Goal: Transaction & Acquisition: Purchase product/service

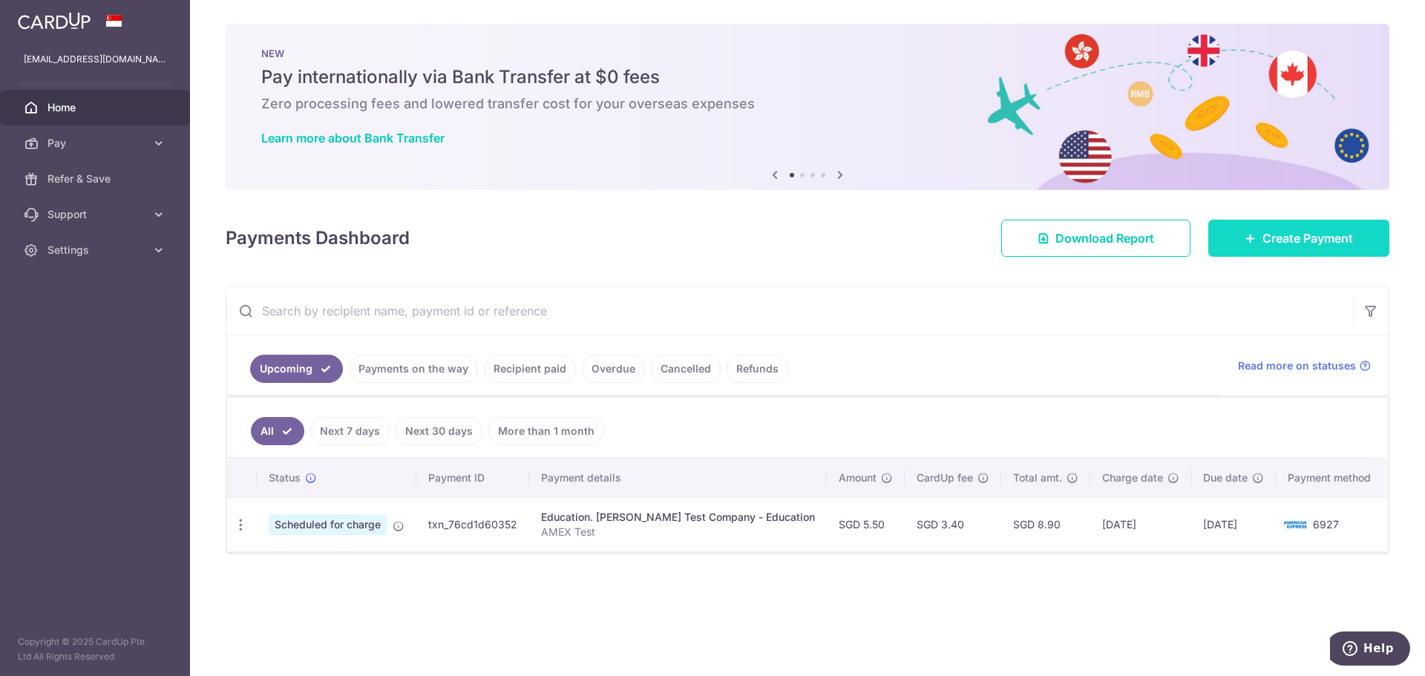
click at [1288, 239] on span "Create Payment" at bounding box center [1307, 238] width 91 height 18
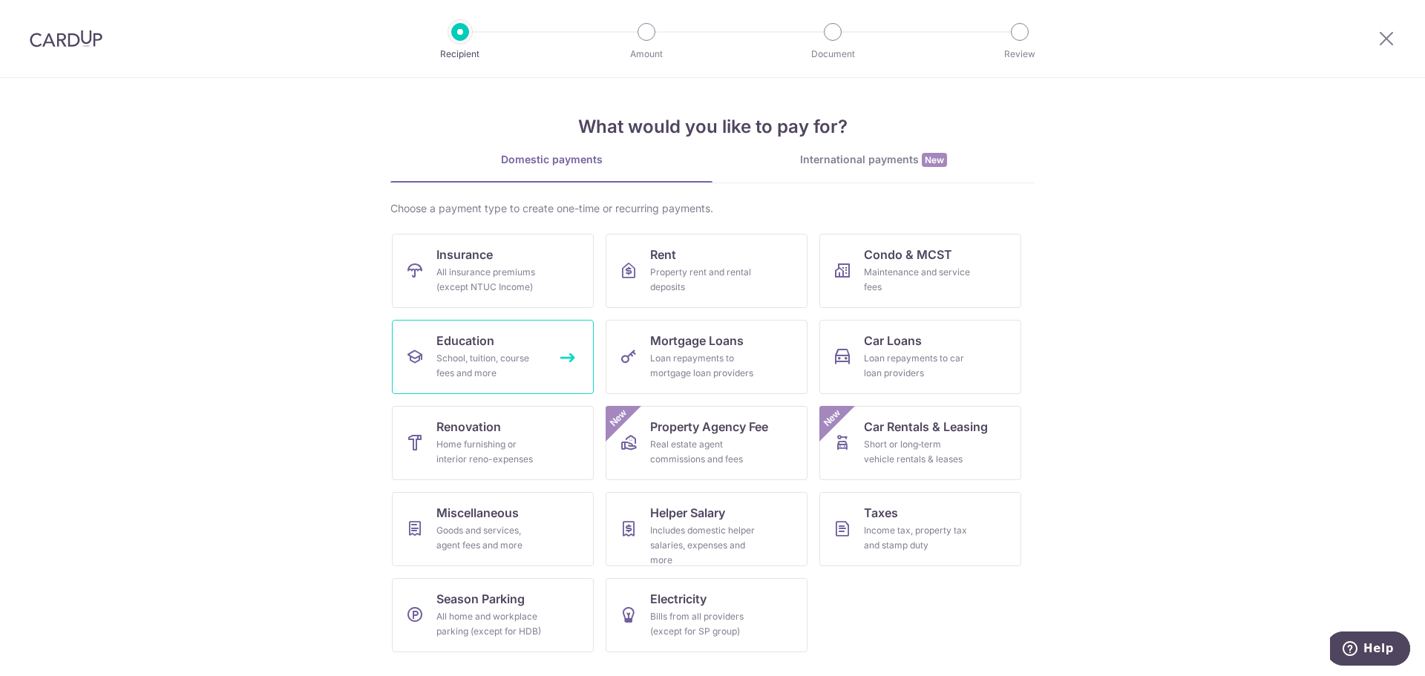
click at [489, 379] on div "School, tuition, course fees and more" at bounding box center [489, 366] width 107 height 30
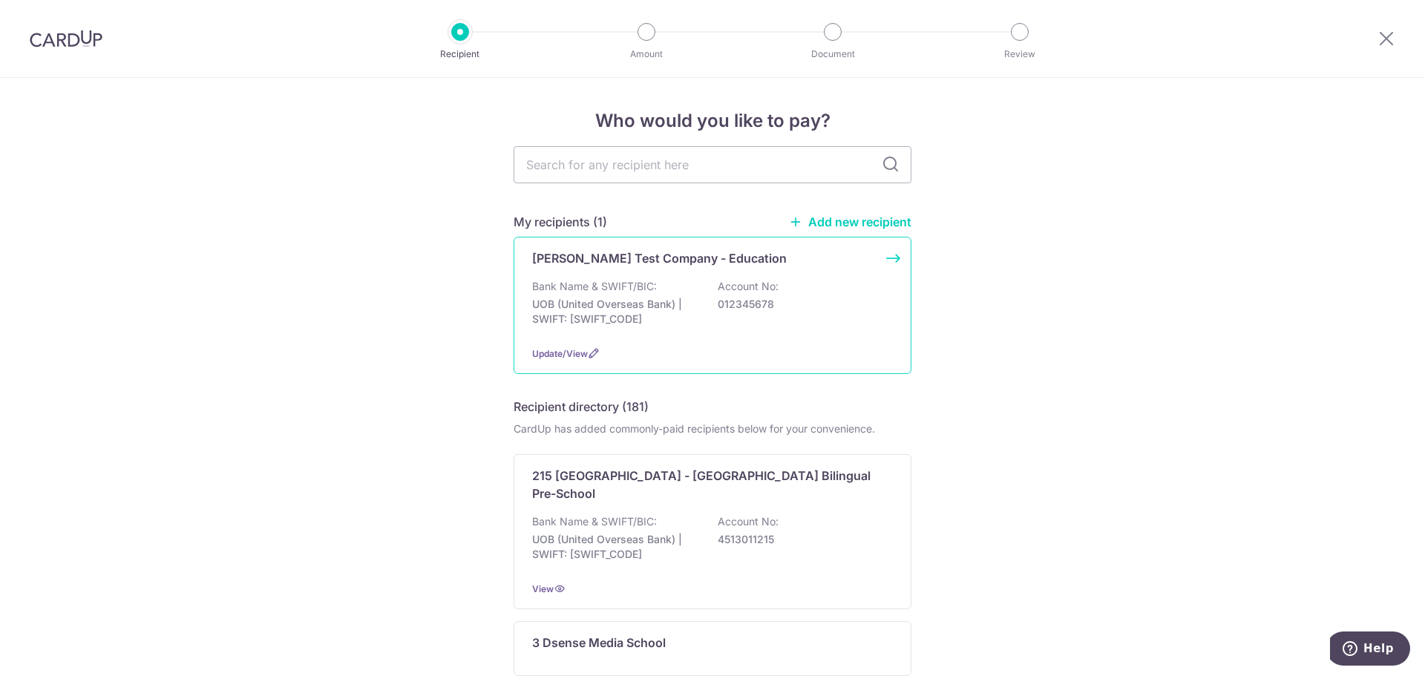
click at [648, 305] on p "UOB (United Overseas Bank) | SWIFT: UOVBSGSGXXX" at bounding box center [615, 312] width 166 height 30
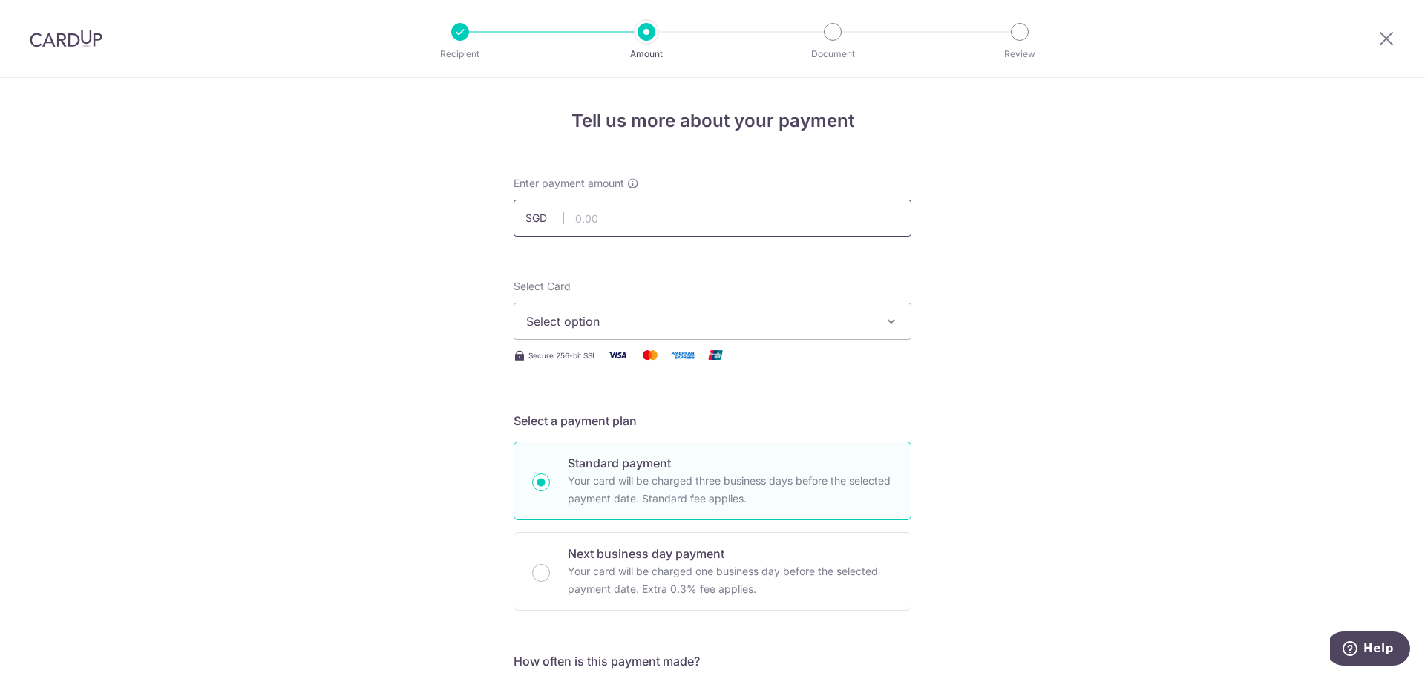
click at [596, 214] on input "text" at bounding box center [713, 218] width 398 height 37
type input "5.58"
click at [529, 319] on span "Select option" at bounding box center [699, 321] width 346 height 18
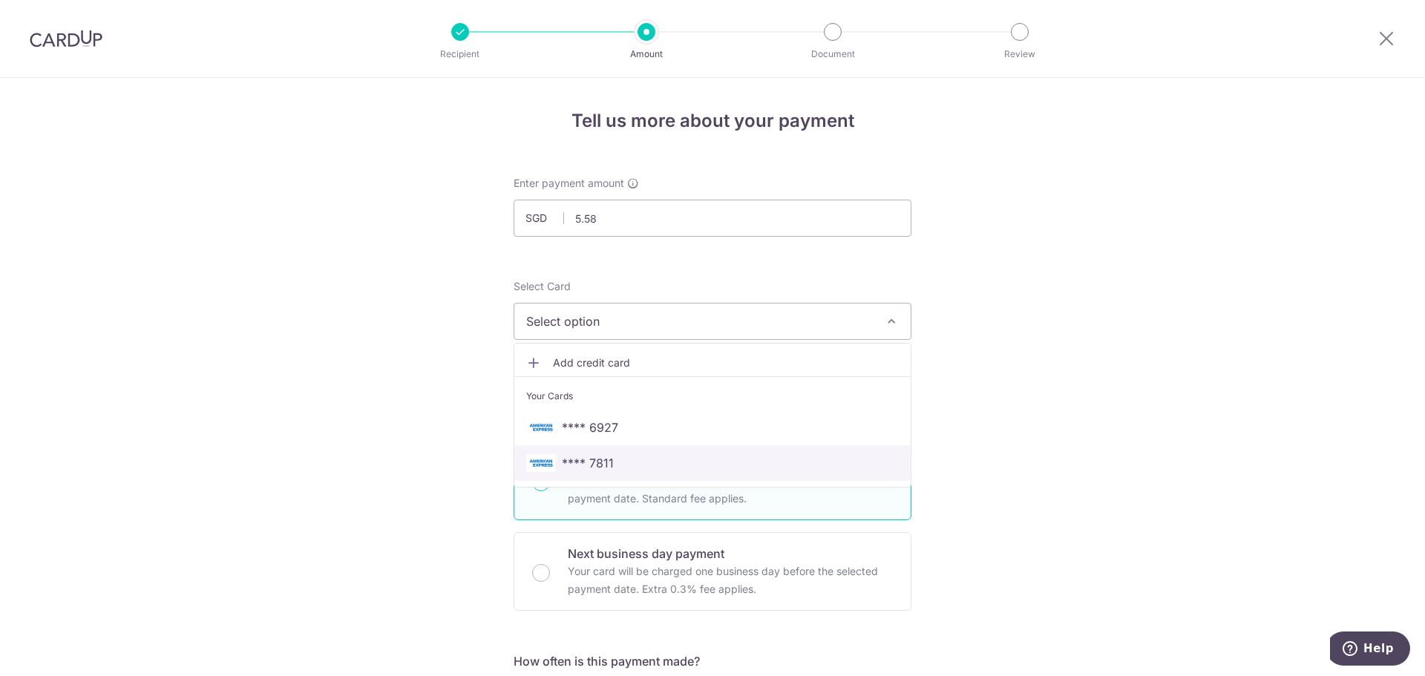
click at [576, 471] on span "**** 7811" at bounding box center [588, 463] width 52 height 18
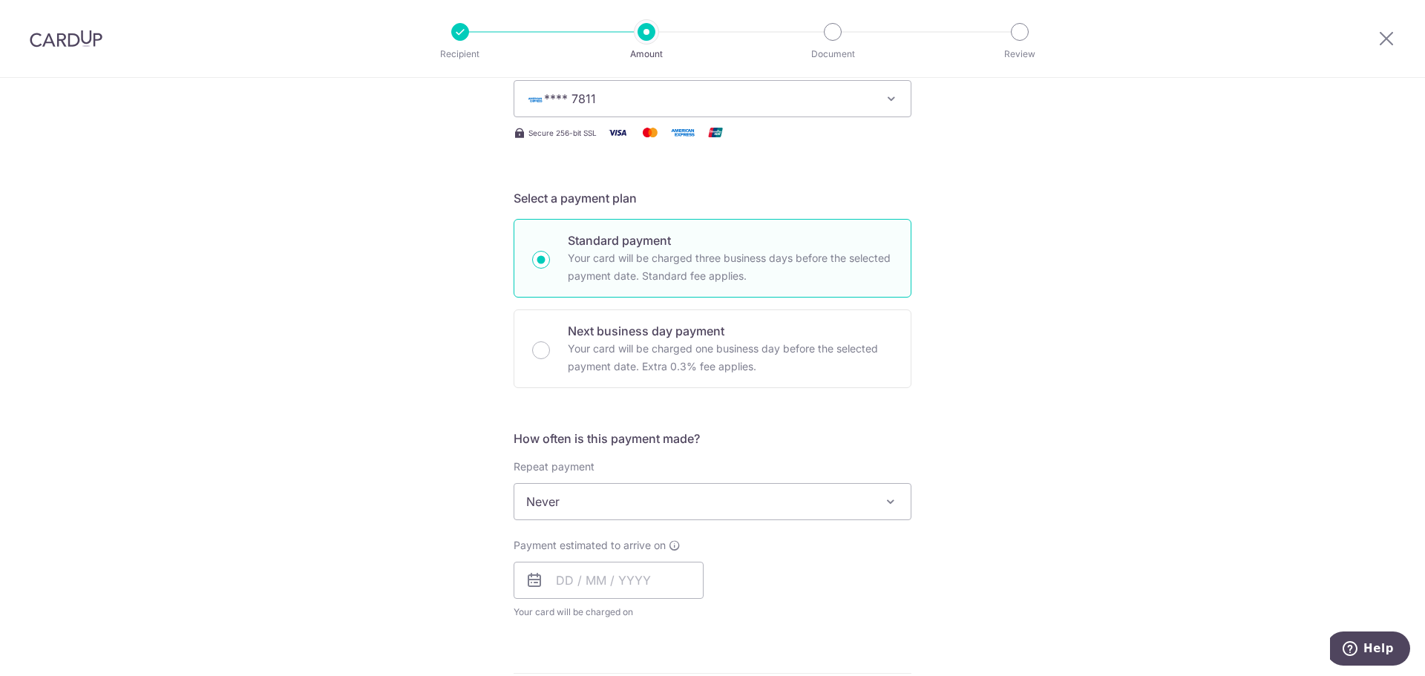
scroll to position [371, 0]
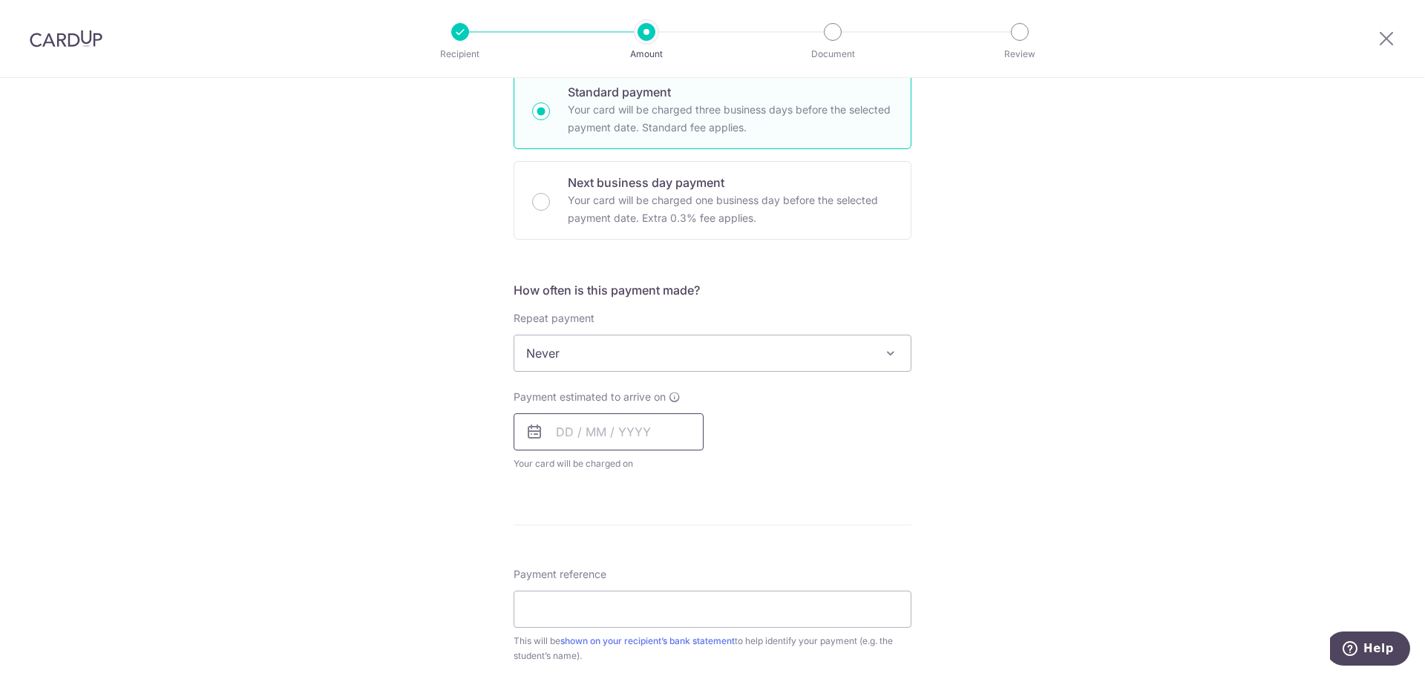
click at [556, 437] on input "text" at bounding box center [609, 431] width 190 height 37
click at [606, 574] on link "7" at bounding box center [604, 567] width 24 height 24
type input "[DATE]"
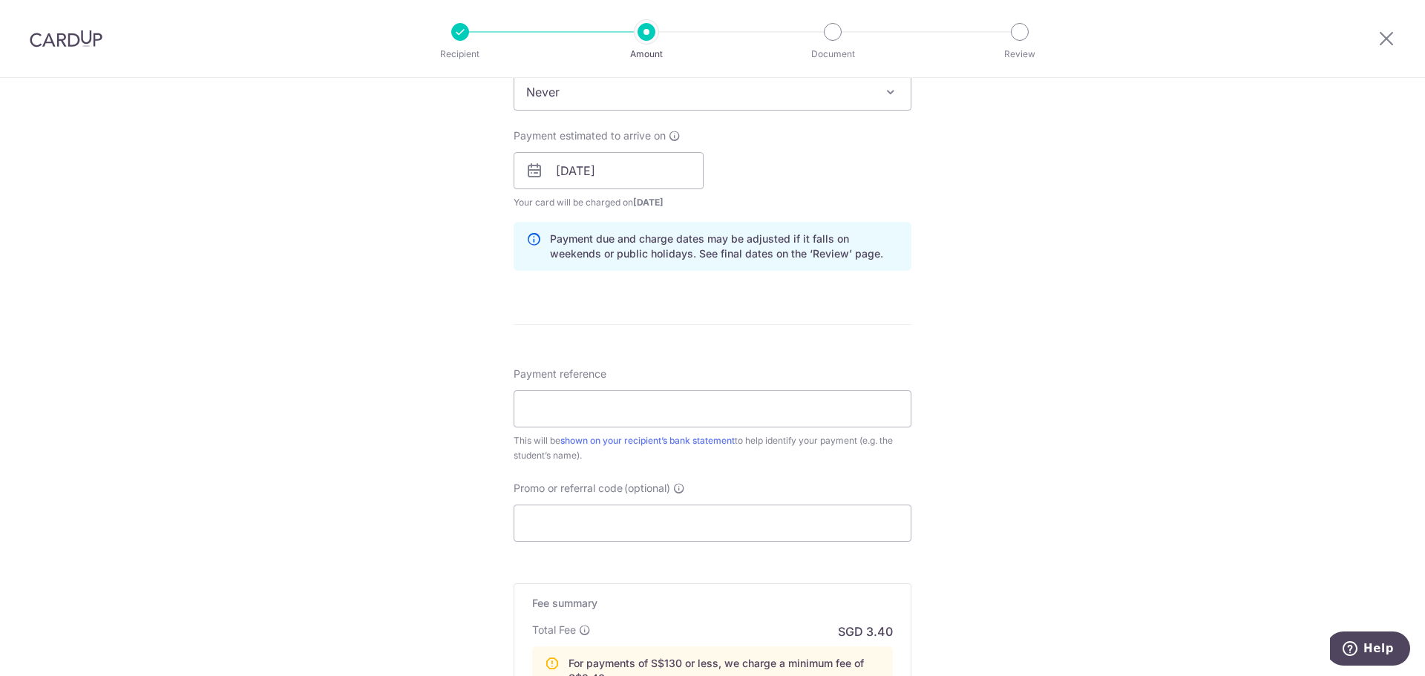
scroll to position [668, 0]
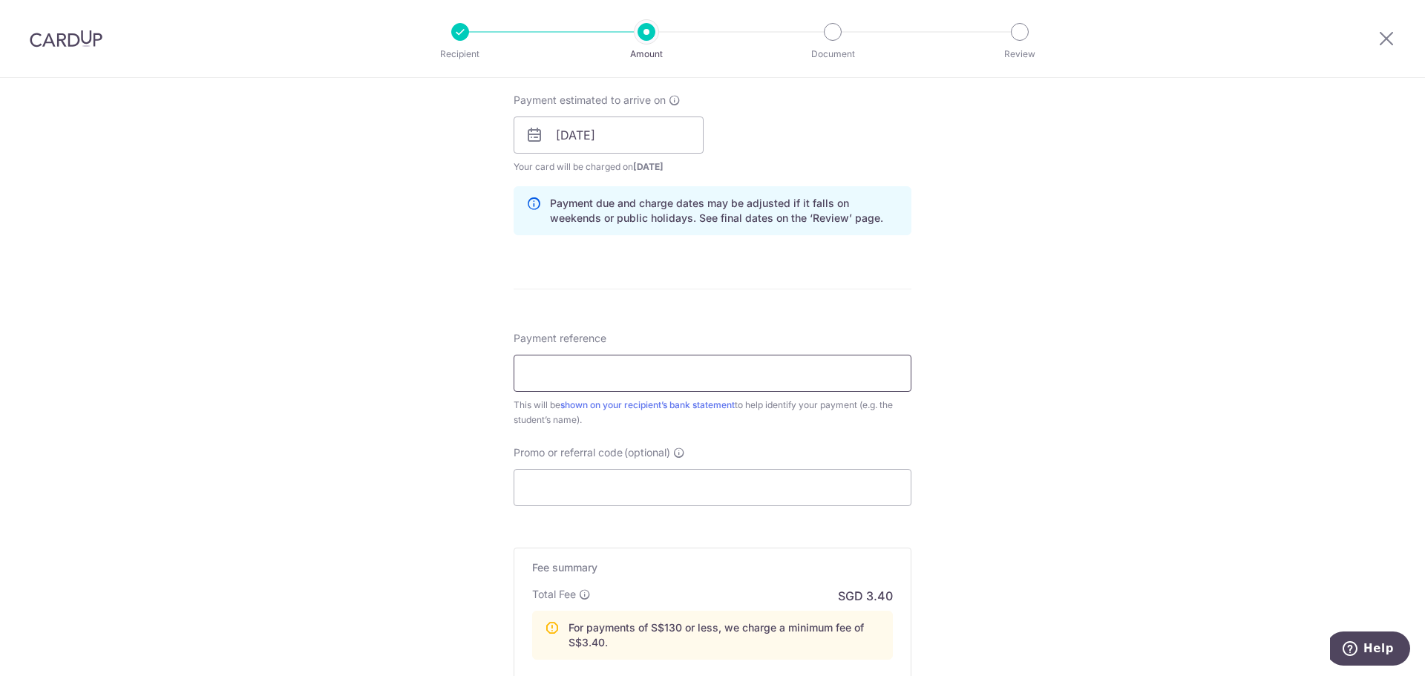
click at [574, 372] on input "Payment reference" at bounding box center [713, 373] width 398 height 37
type input "AMEX Test 2 ([DATE])"
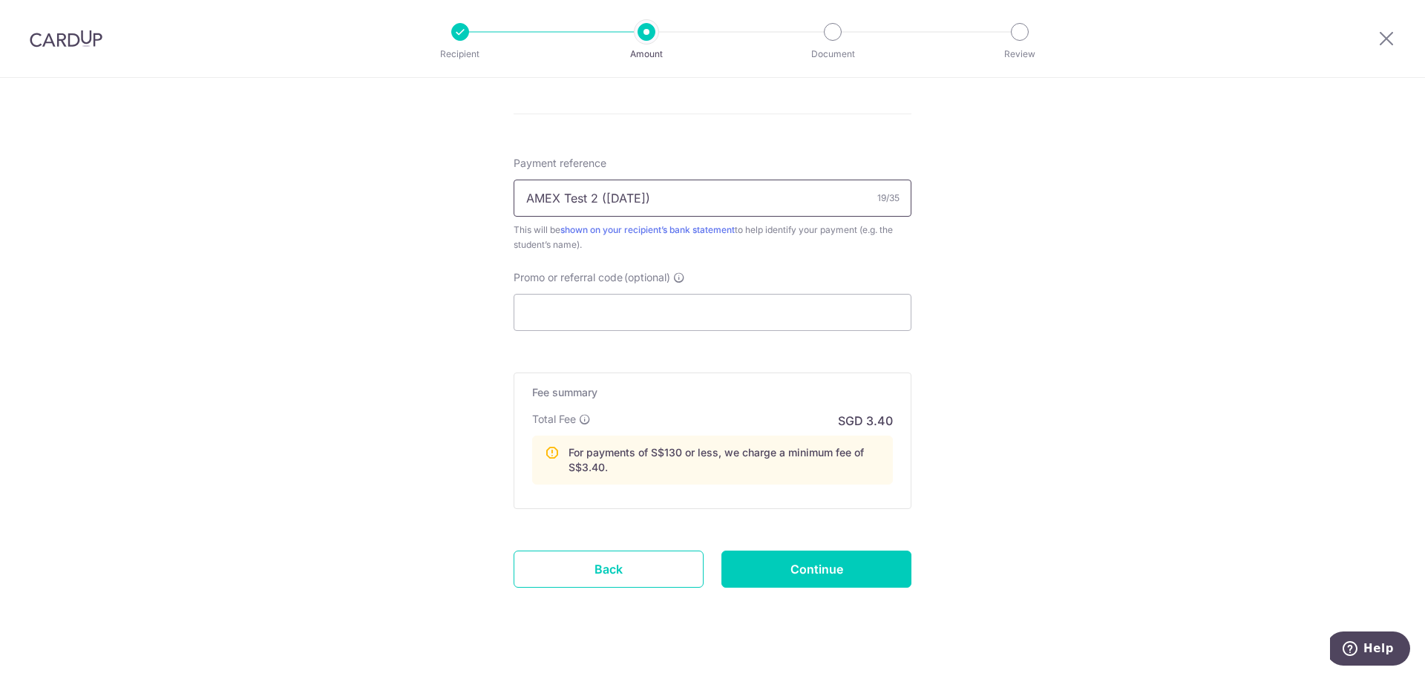
scroll to position [866, 0]
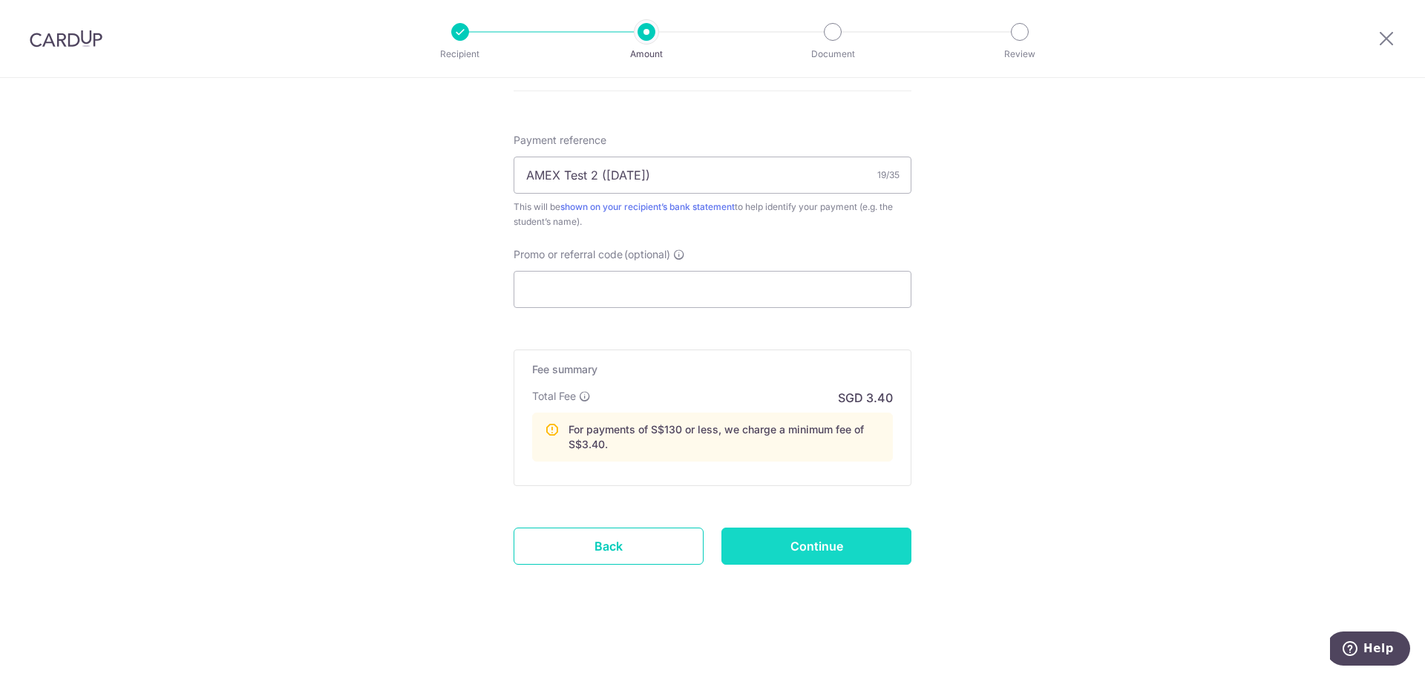
click at [856, 546] on input "Continue" at bounding box center [816, 546] width 190 height 37
type input "Create Schedule"
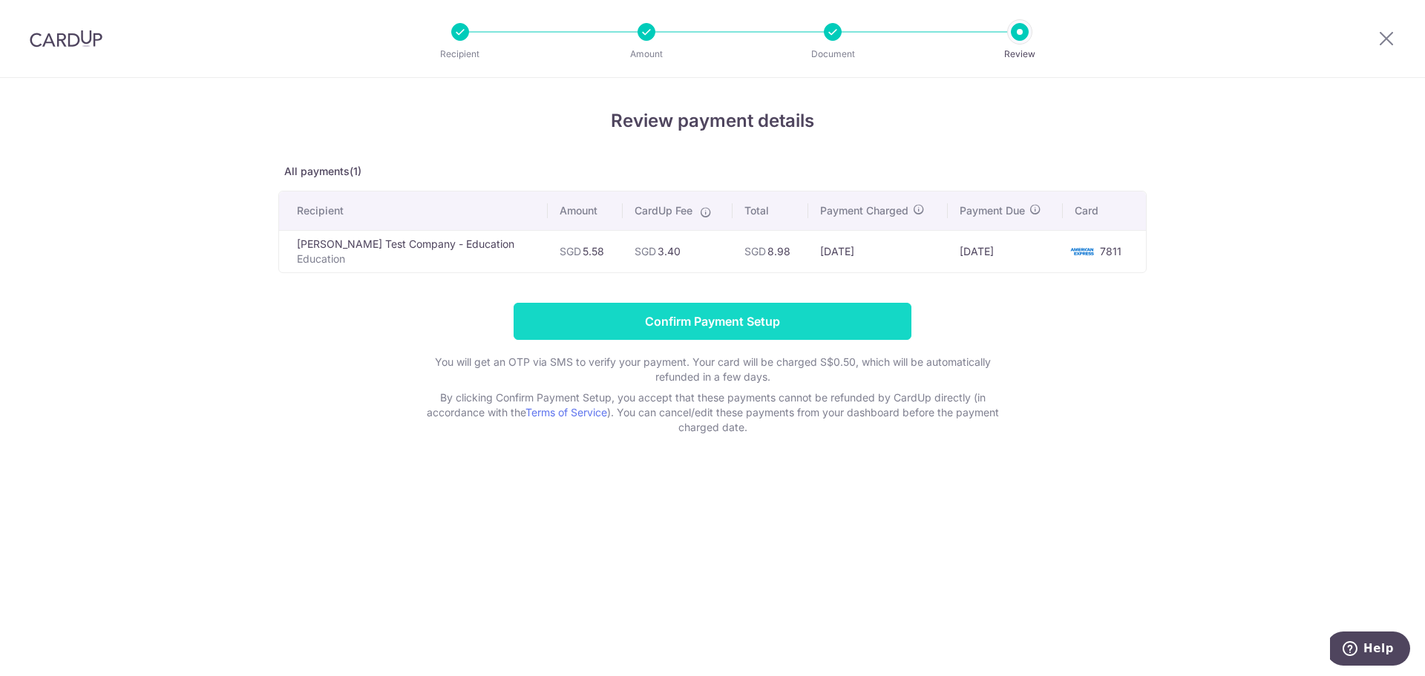
click at [637, 314] on input "Confirm Payment Setup" at bounding box center [713, 321] width 398 height 37
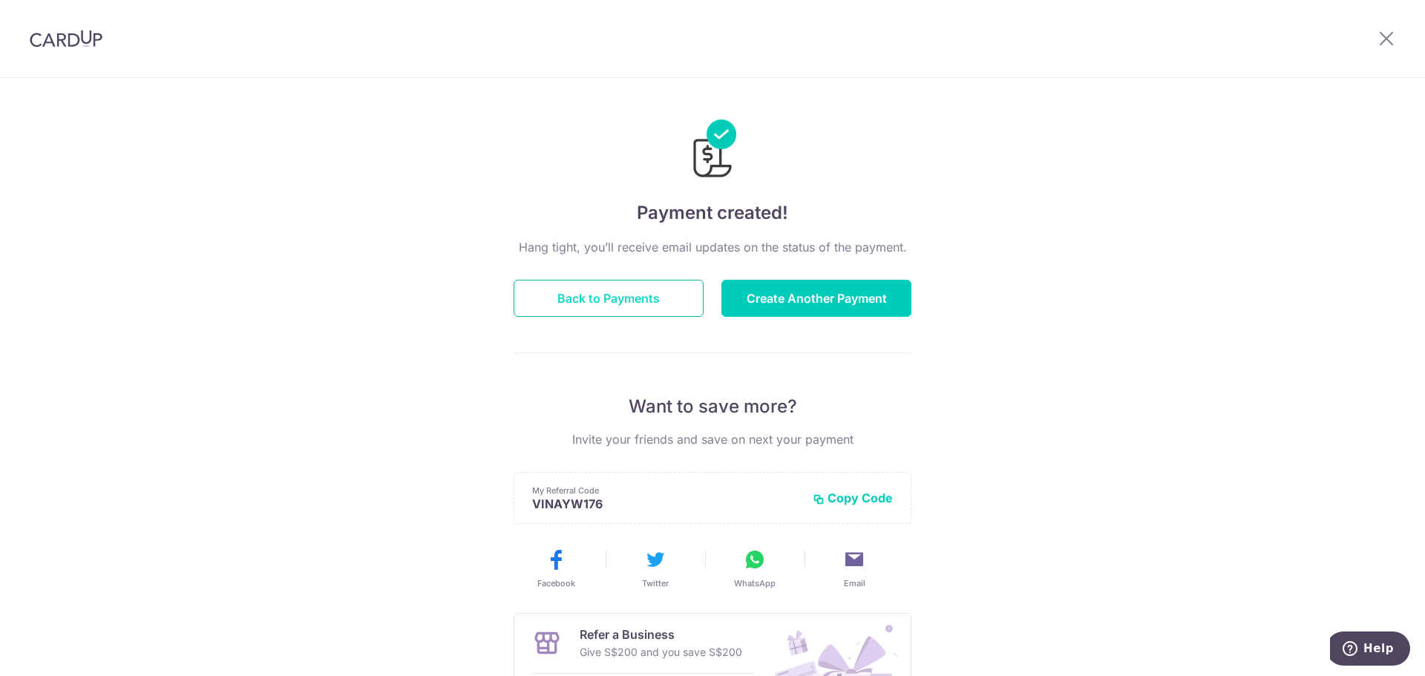
click at [641, 292] on button "Back to Payments" at bounding box center [609, 298] width 190 height 37
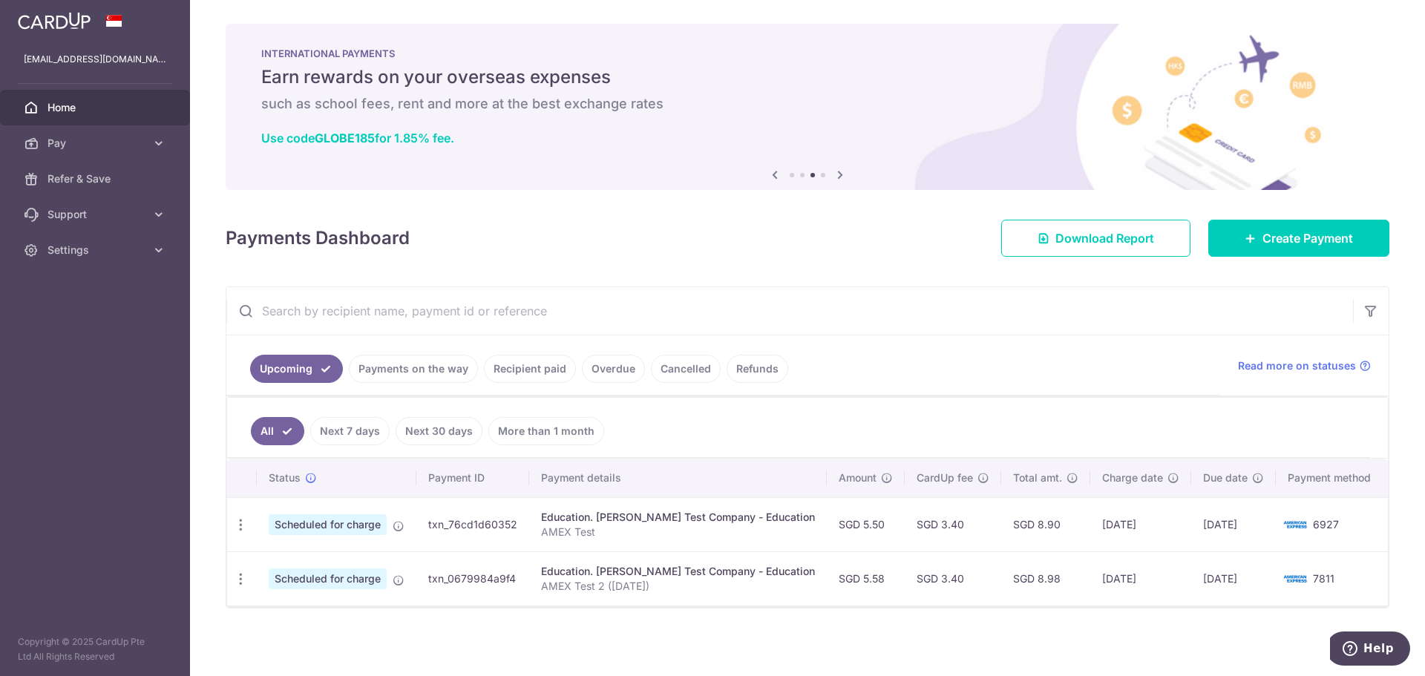
drag, startPoint x: 430, startPoint y: 577, endPoint x: 518, endPoint y: 576, distance: 88.3
click at [518, 576] on td "txn_0679984a9f4" at bounding box center [472, 578] width 113 height 54
copy td "txn_0679984a9f4"
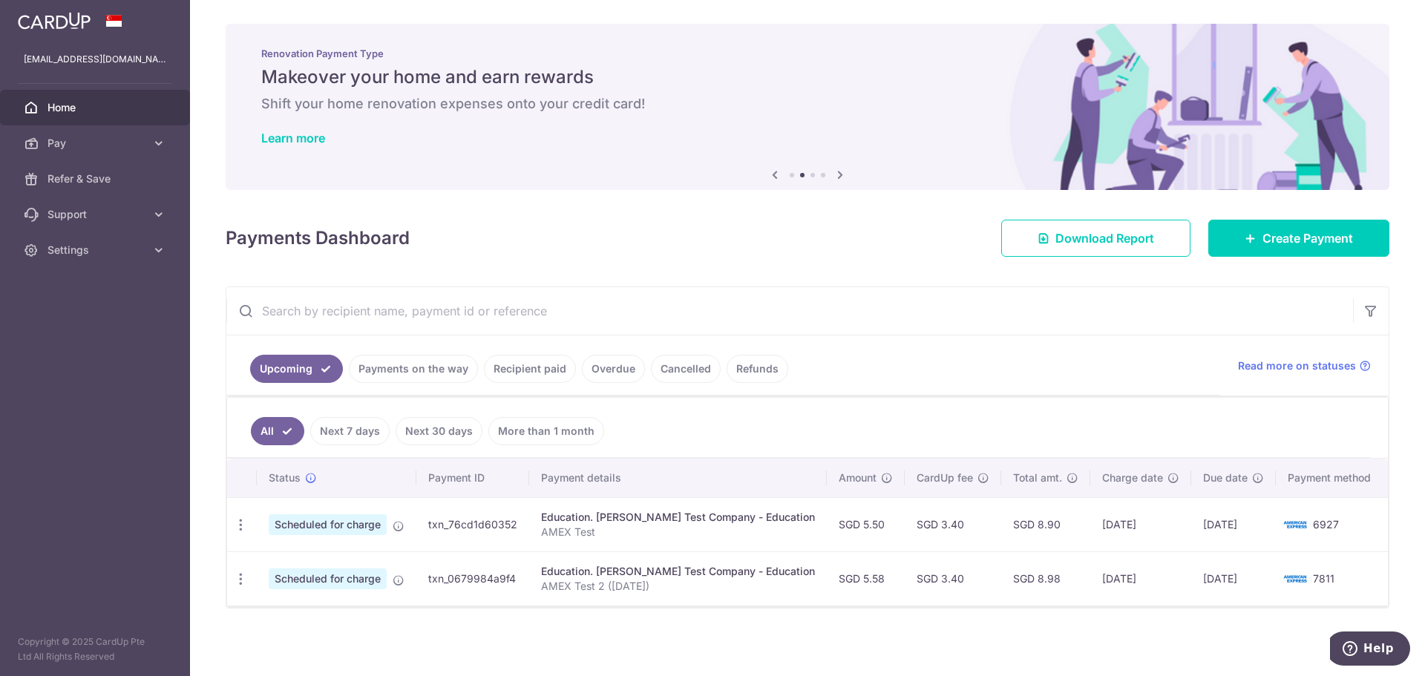
copy td "txn_0679984a9f4"
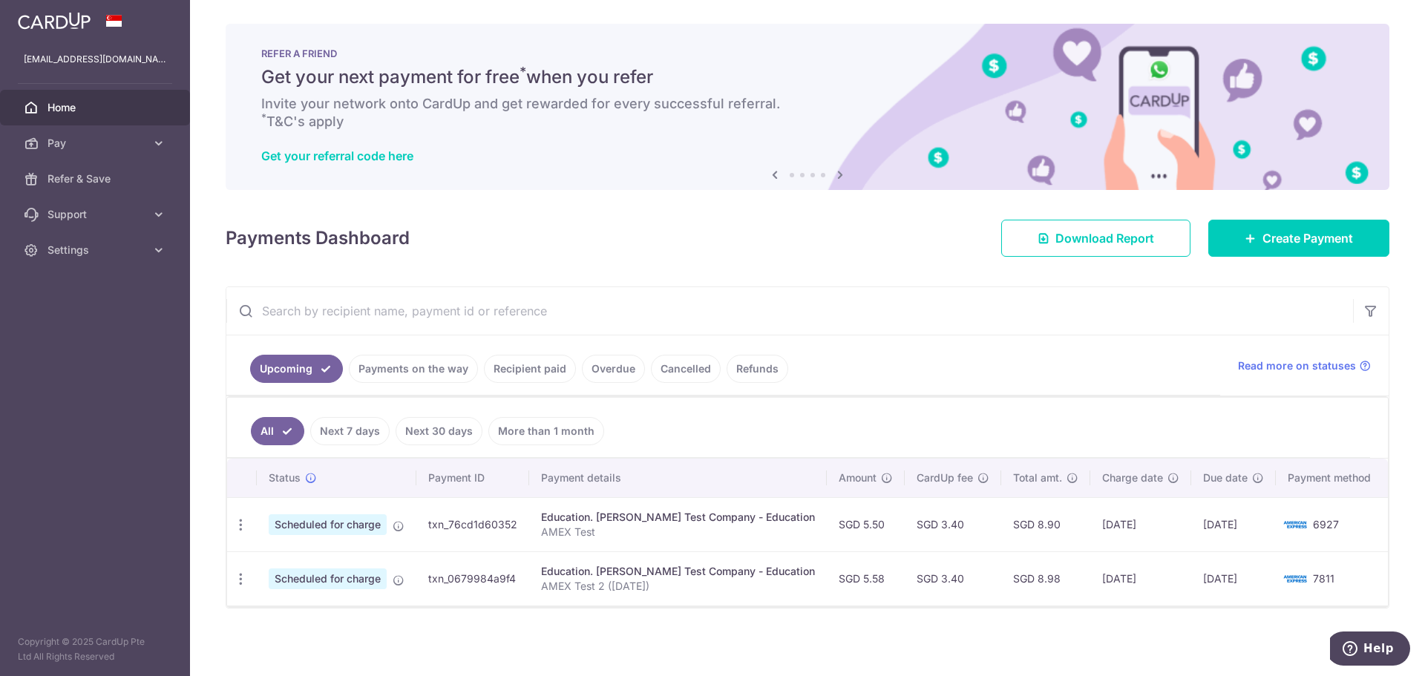
click at [853, 421] on ul "All Next 7 days Next 30 days More than 1 month" at bounding box center [798, 428] width 1143 height 60
